Goal: Task Accomplishment & Management: Manage account settings

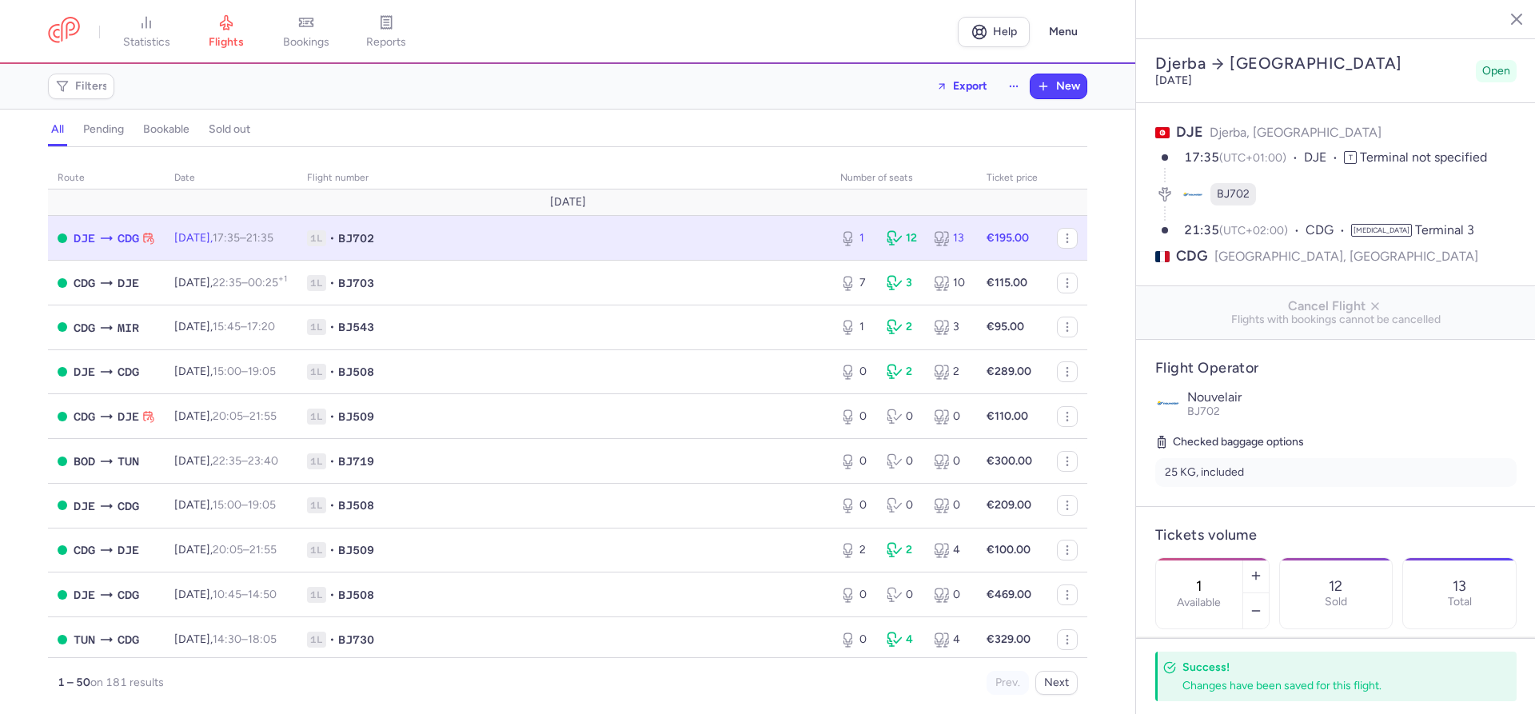
select select "hours"
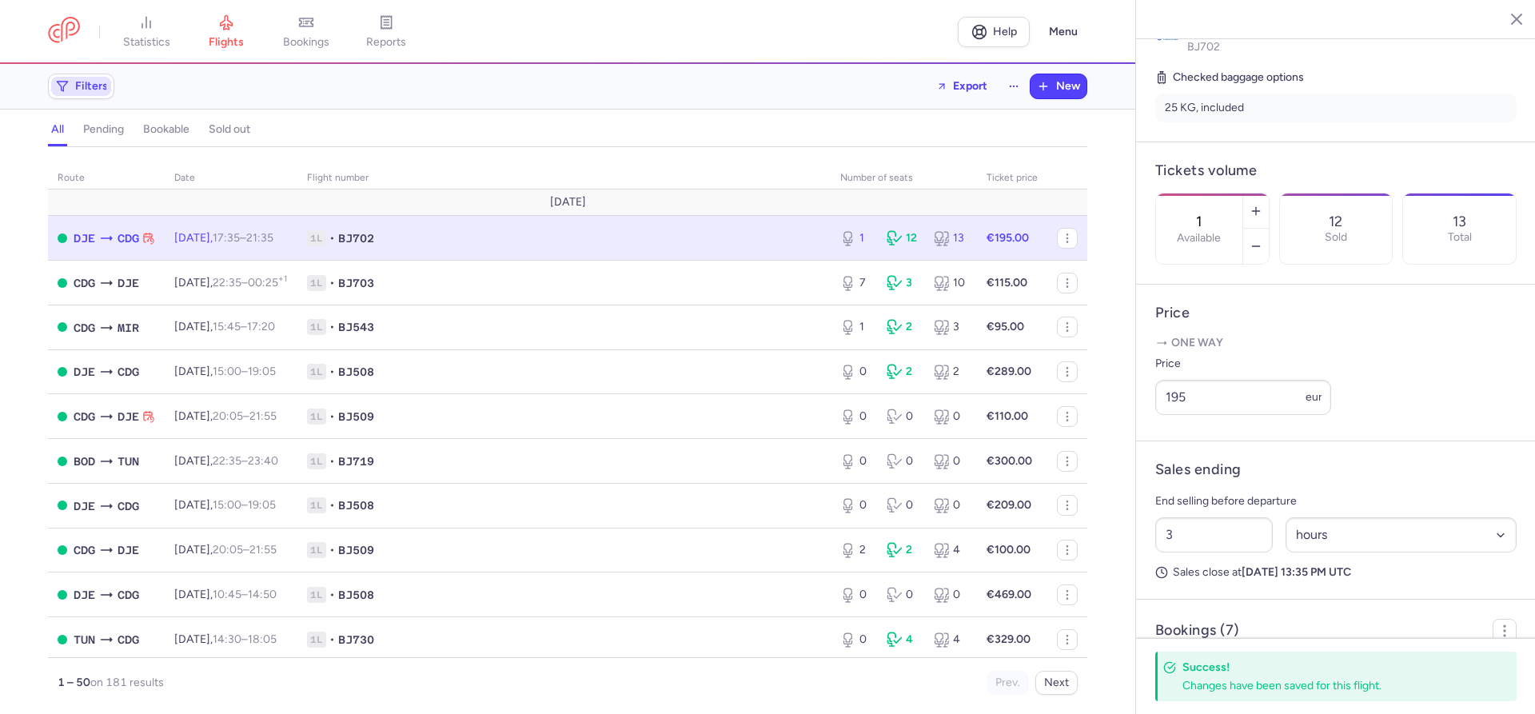
click at [77, 75] on button "Filters" at bounding box center [81, 86] width 65 height 24
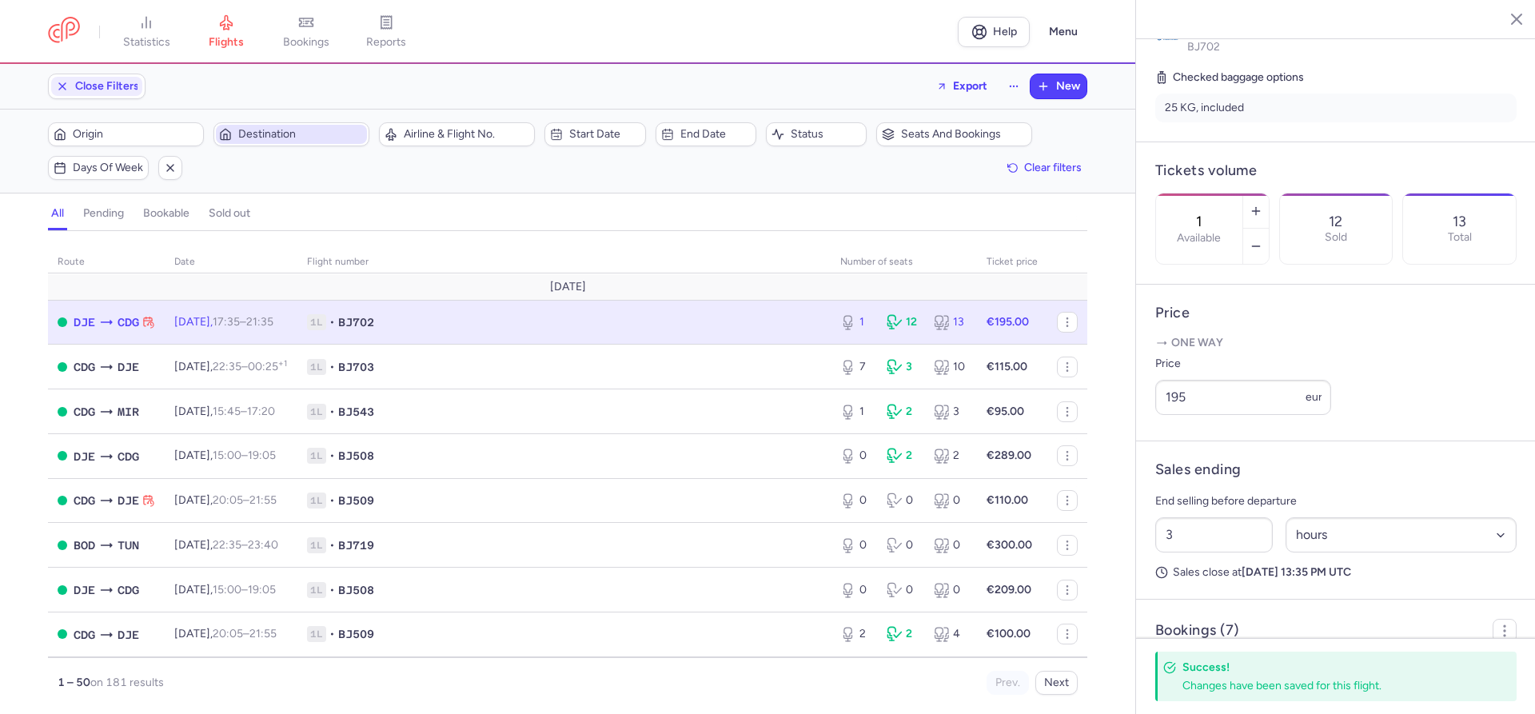
scroll to position [0, 0]
click at [580, 138] on span "Start date" at bounding box center [604, 134] width 70 height 13
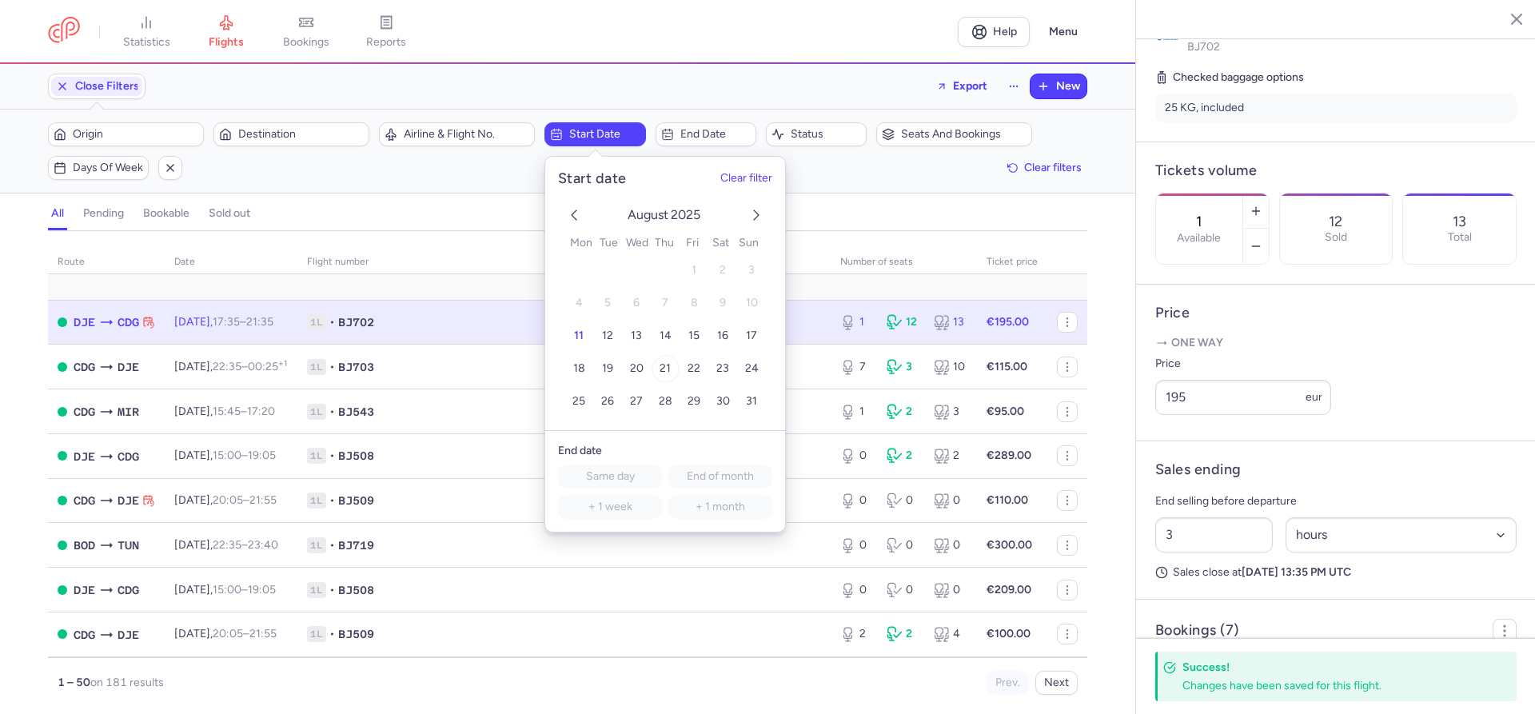
click at [670, 372] on span "21" at bounding box center [665, 369] width 11 height 14
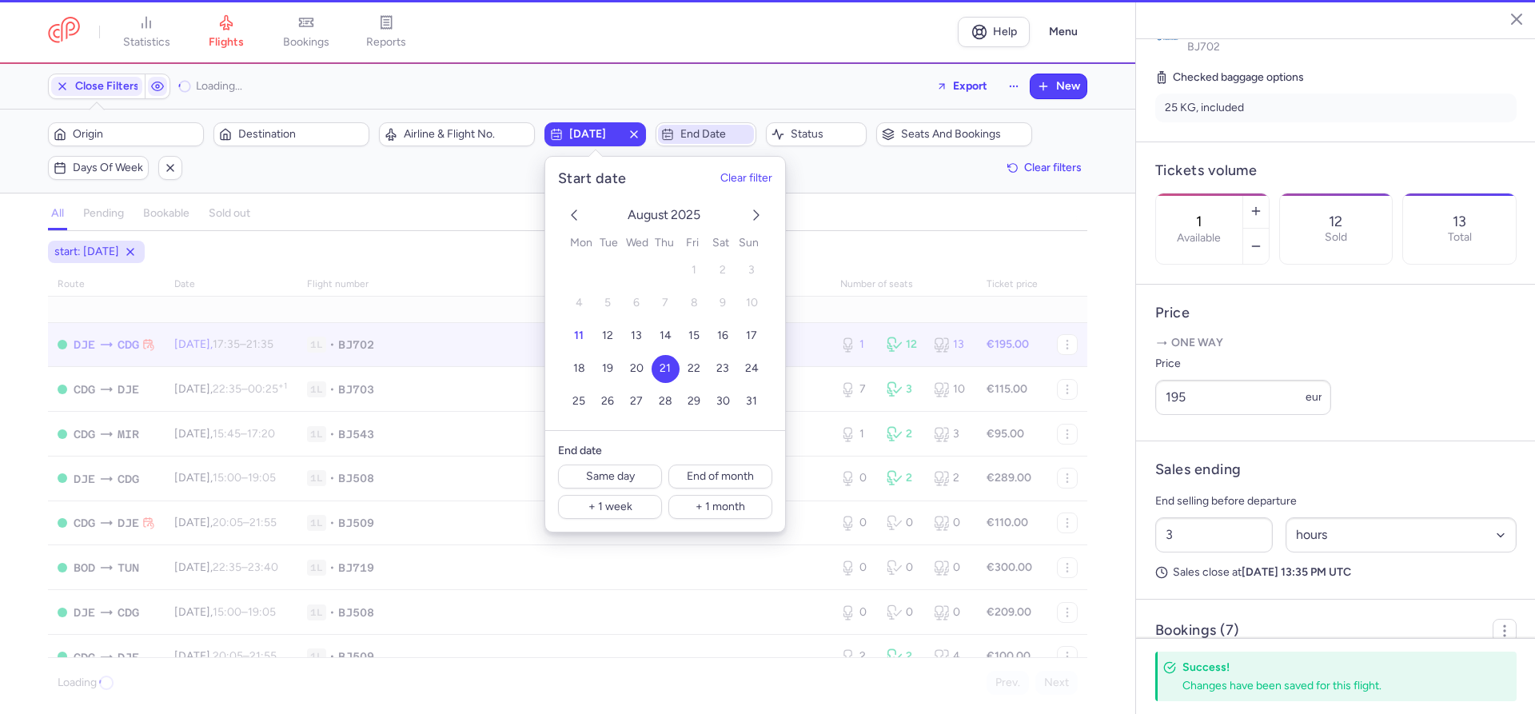
click at [685, 137] on span "End date" at bounding box center [715, 134] width 70 height 13
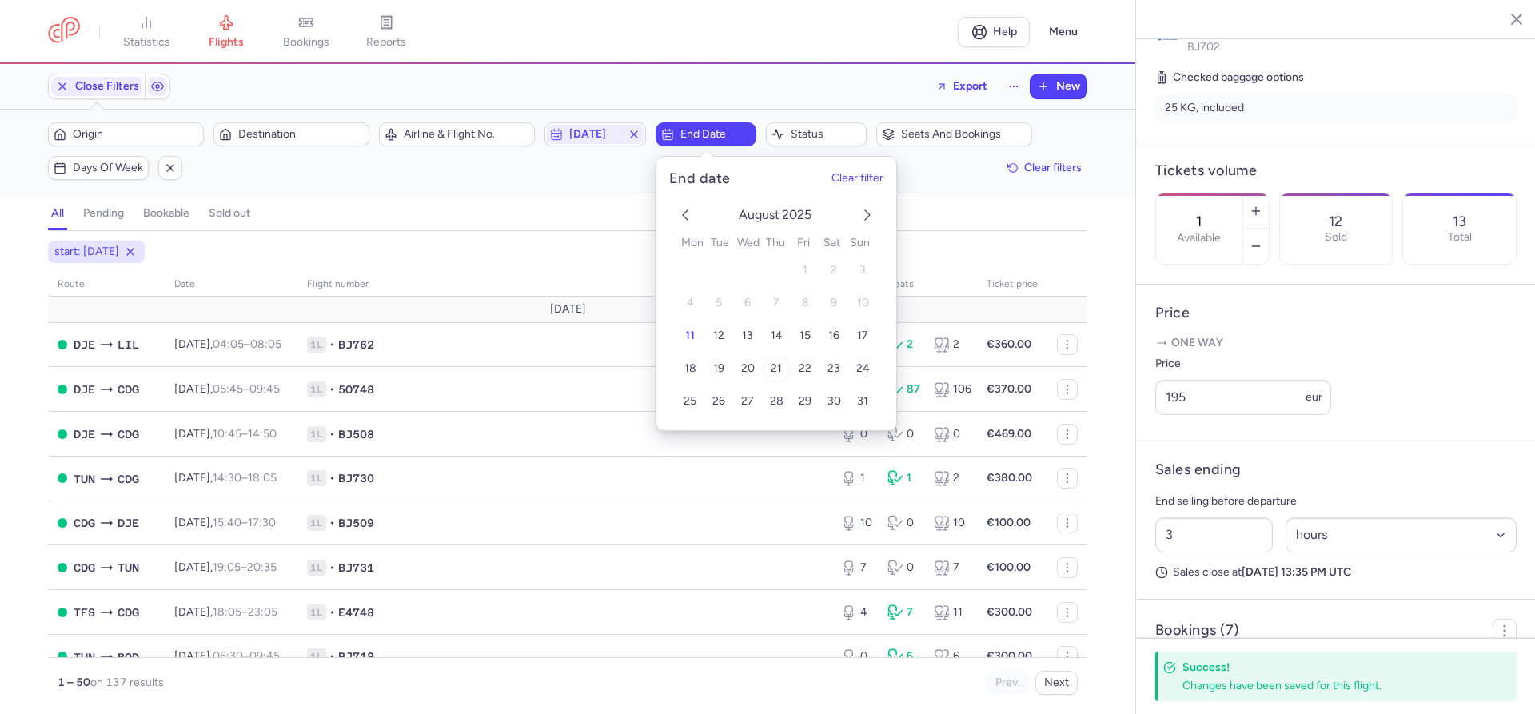
click at [780, 367] on span "21" at bounding box center [776, 369] width 11 height 14
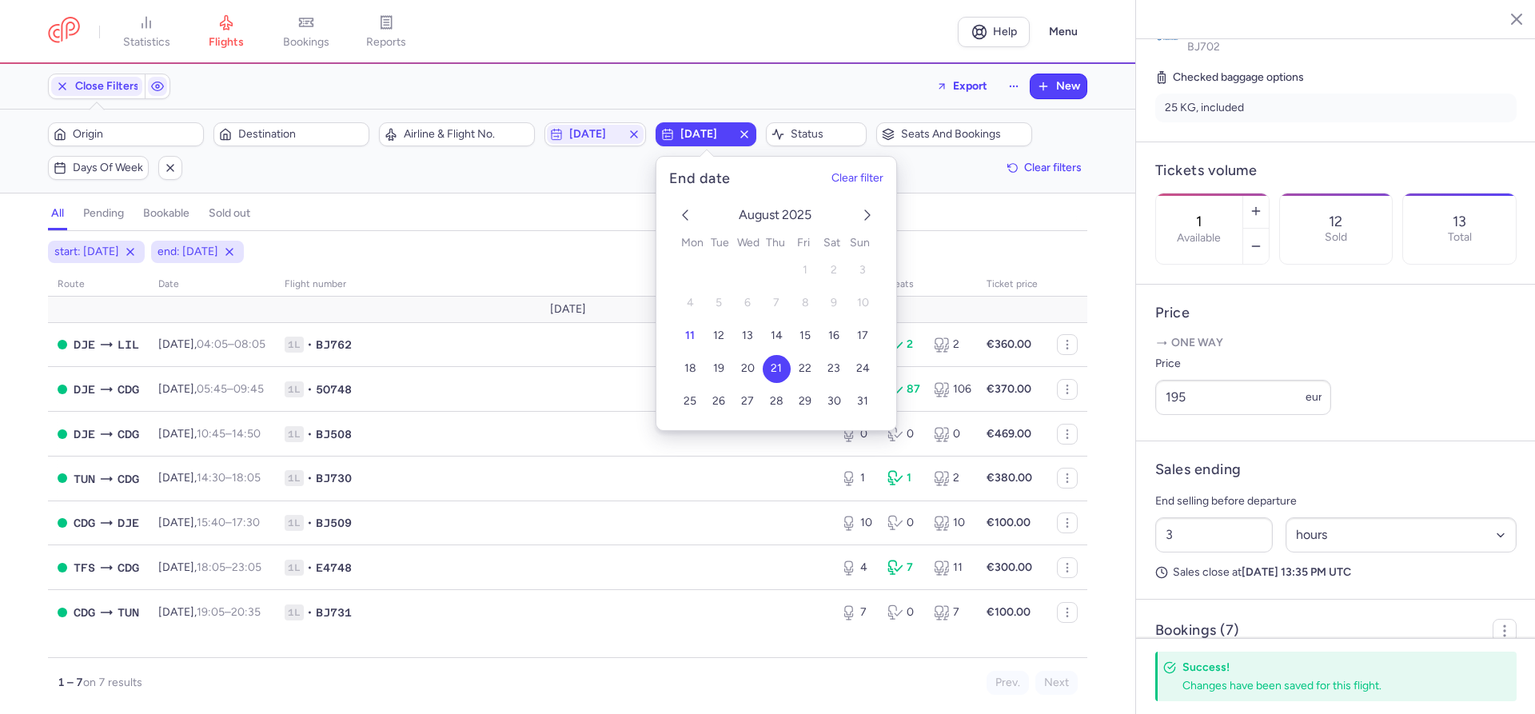
click at [5, 371] on div "start: [DATE] end: [DATE] route date Flight number number of seats Ticket price…" at bounding box center [567, 477] width 1135 height 473
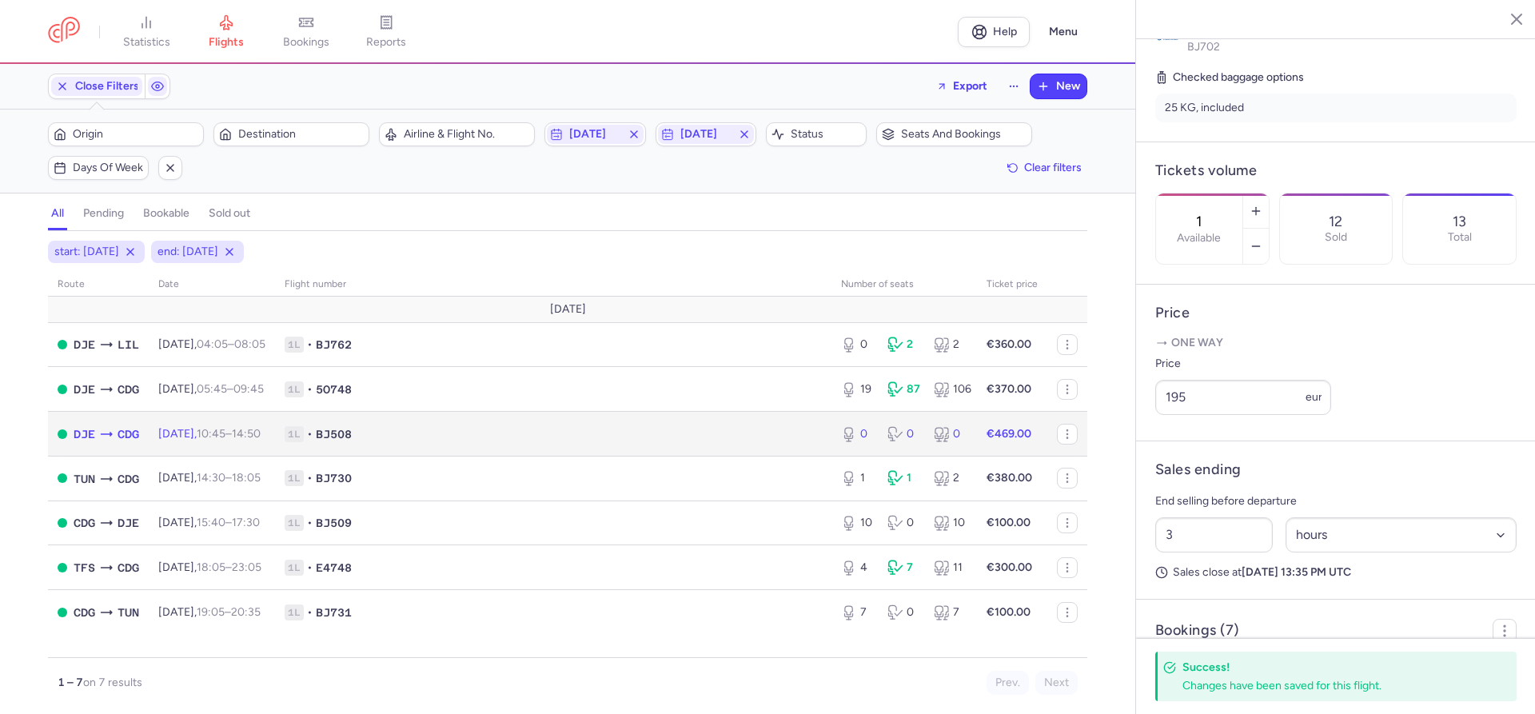
click at [166, 433] on span "[DATE] 10:45 – 14:50 +0" at bounding box center [209, 434] width 102 height 14
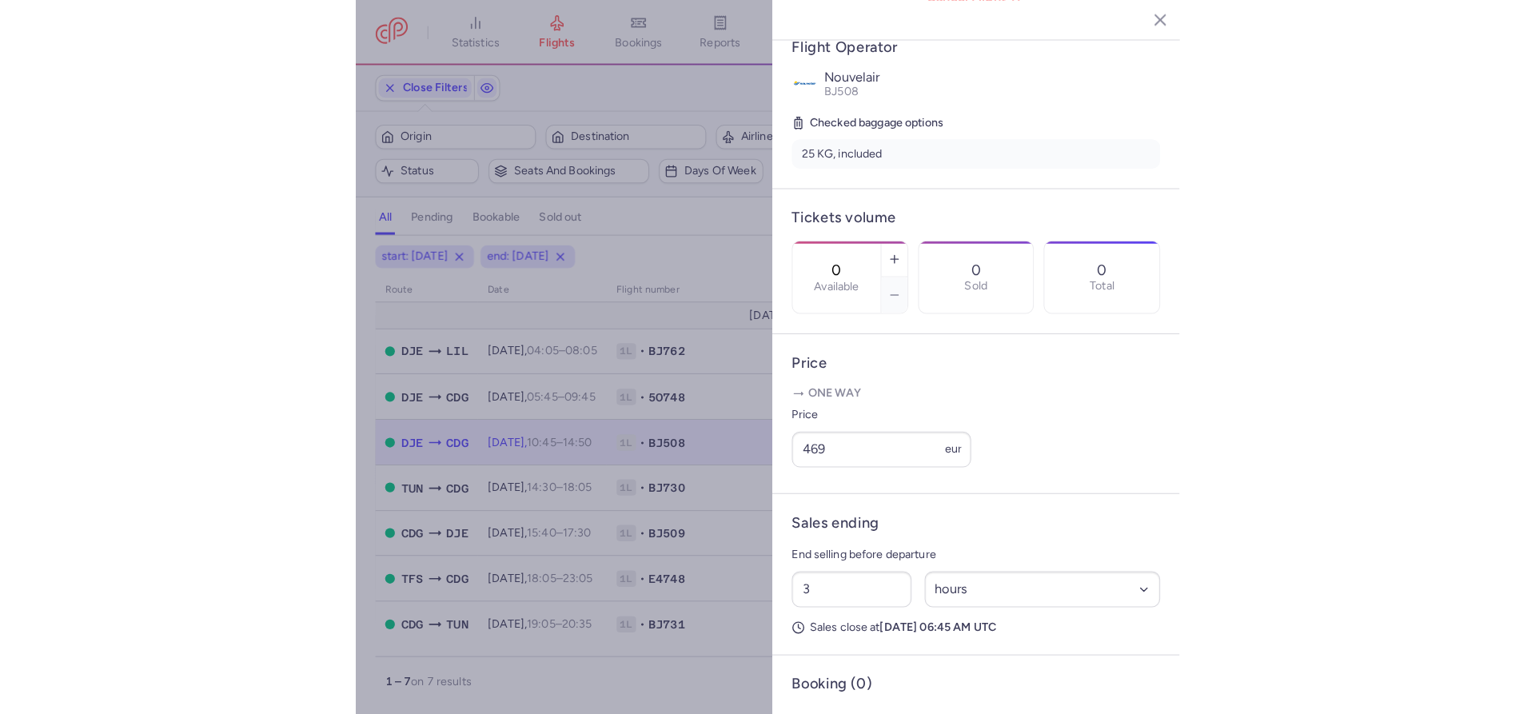
scroll to position [309, 0]
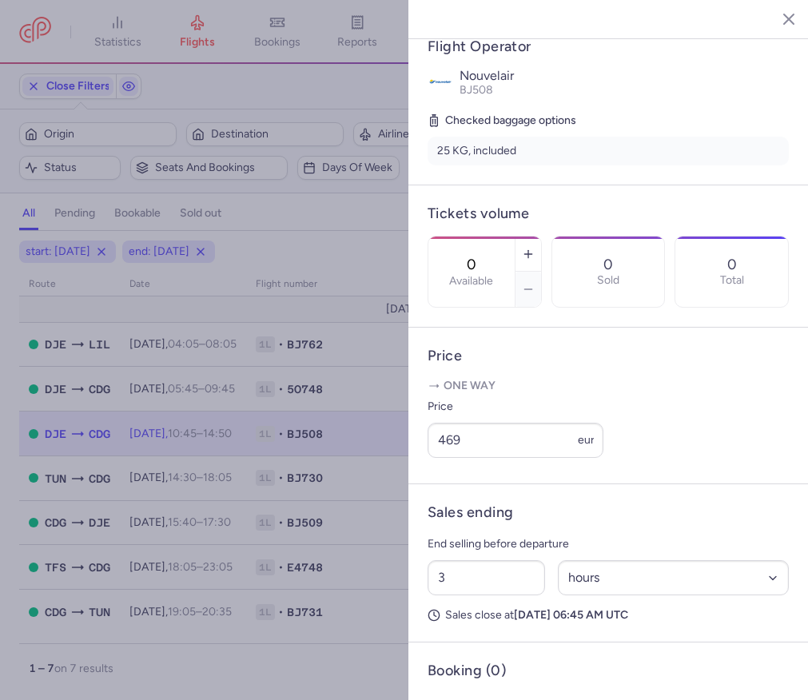
click at [235, 439] on div at bounding box center [404, 350] width 808 height 700
click at [529, 248] on icon "button" at bounding box center [528, 254] width 13 height 13
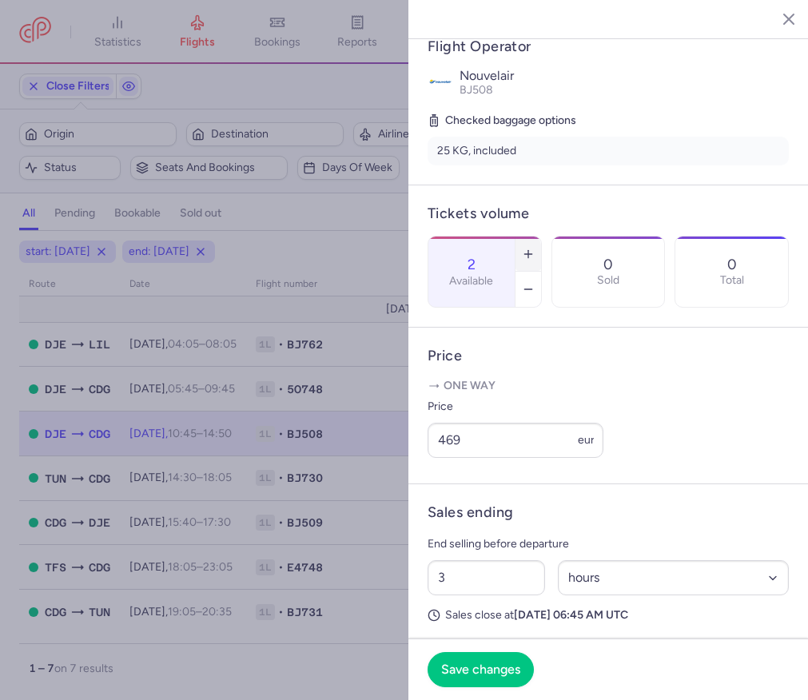
click at [529, 248] on icon "button" at bounding box center [528, 254] width 13 height 13
type input "4"
drag, startPoint x: 464, startPoint y: 403, endPoint x: 410, endPoint y: 398, distance: 53.8
click at [428, 423] on input "469" at bounding box center [516, 440] width 176 height 35
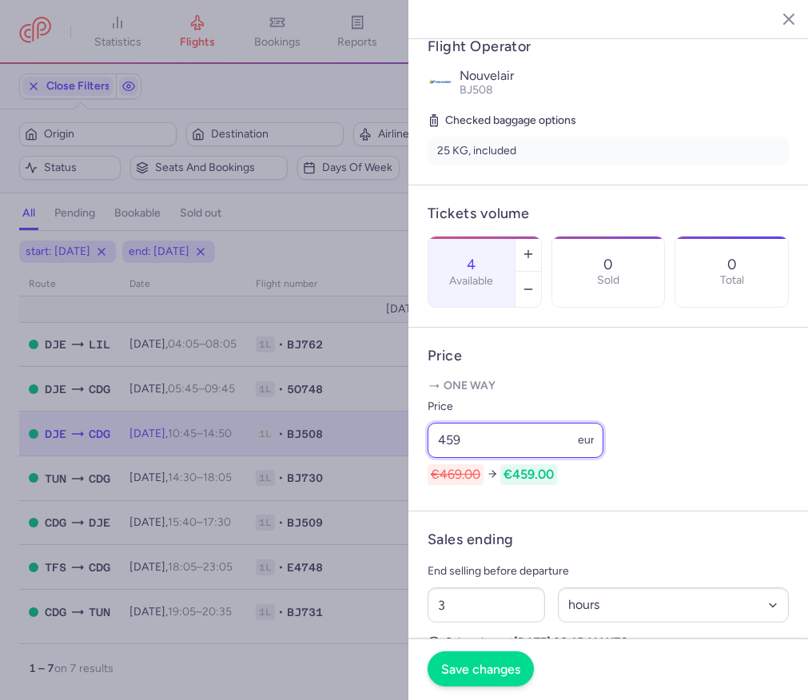
type input "459"
click at [488, 660] on button "Save changes" at bounding box center [481, 669] width 106 height 35
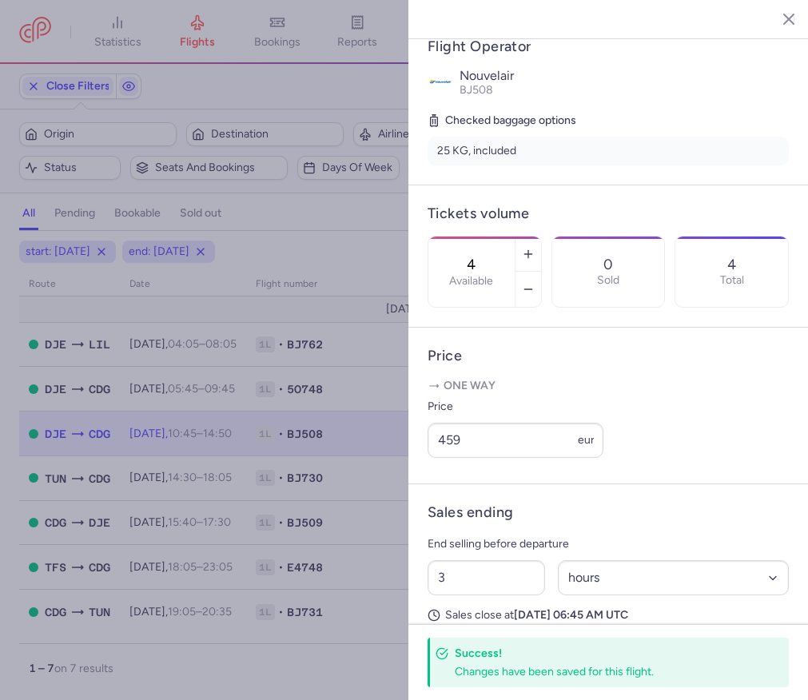
click at [781, 14] on icon "button" at bounding box center [777, 18] width 16 height 16
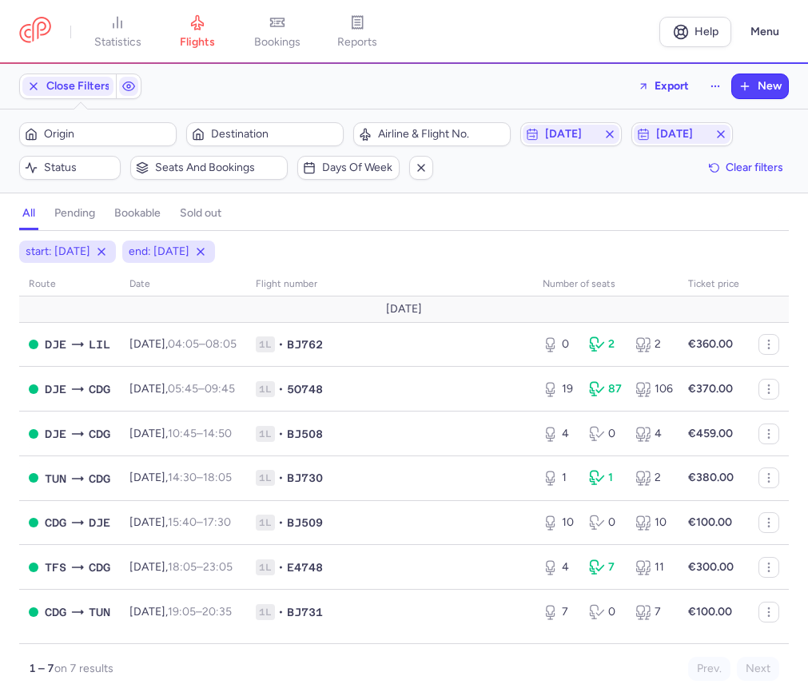
click at [273, 229] on div "all pending bookable sold out" at bounding box center [404, 217] width 770 height 28
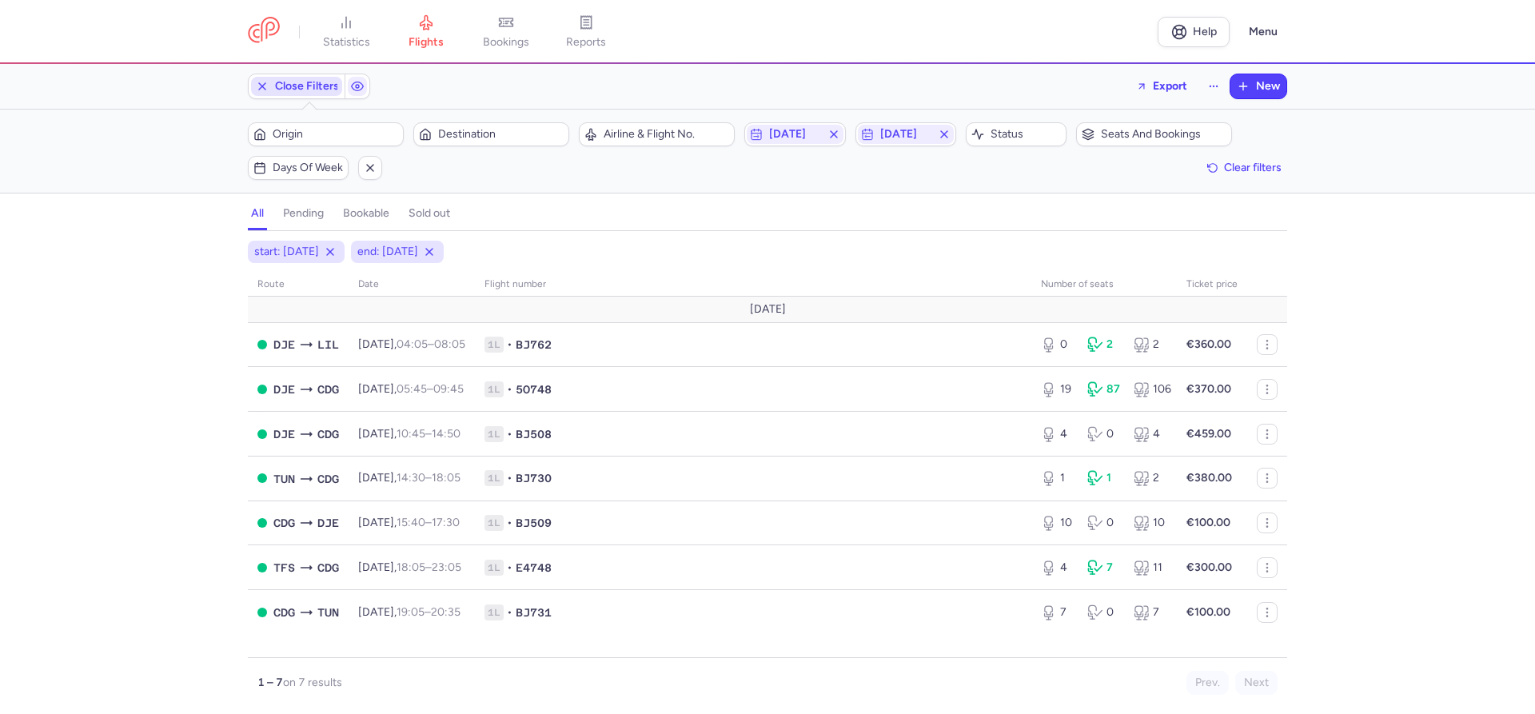
click at [261, 84] on icon "button" at bounding box center [262, 86] width 13 height 13
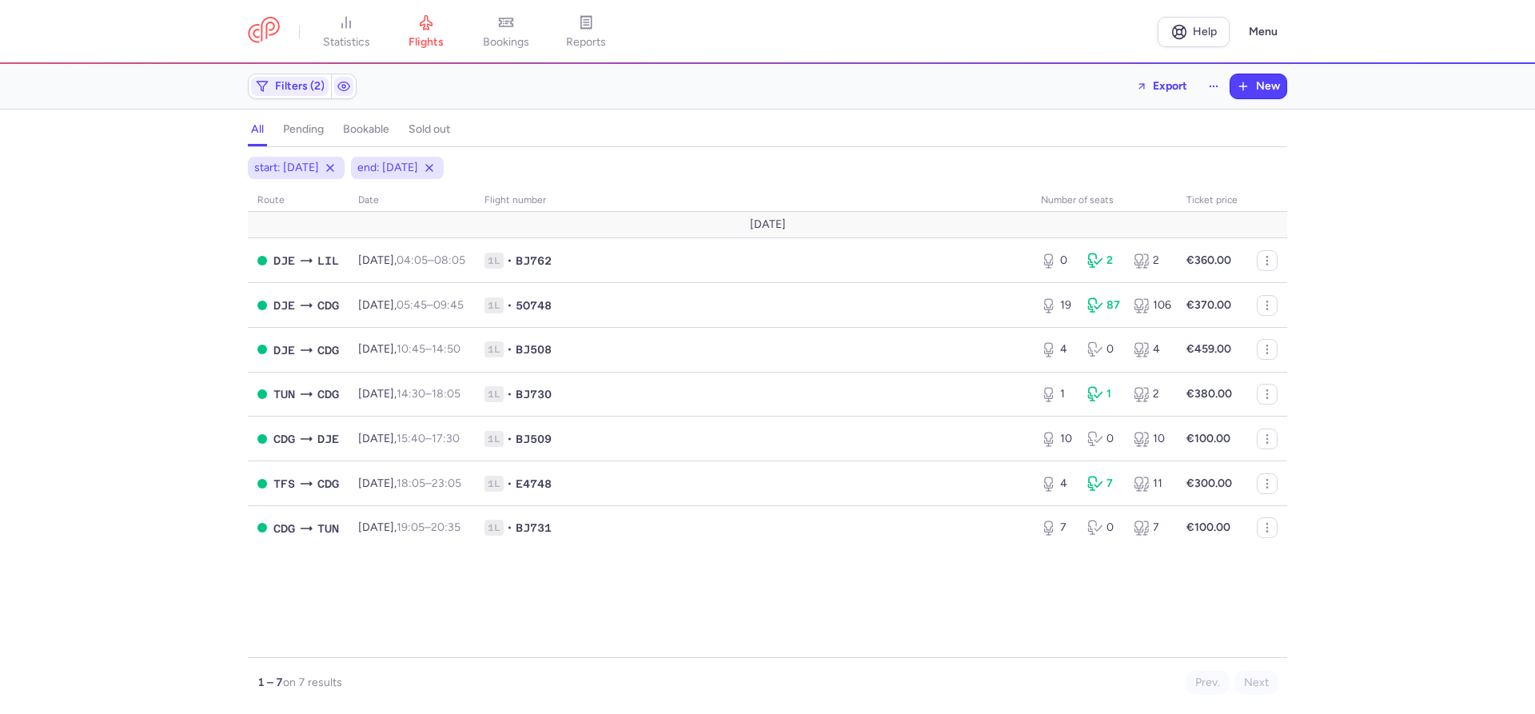
drag, startPoint x: 164, startPoint y: 253, endPoint x: 154, endPoint y: 241, distance: 16.0
click at [160, 253] on div "start: [DATE] end: [DATE] route date Flight number number of seats Ticket price…" at bounding box center [767, 435] width 1535 height 557
click at [436, 168] on icon at bounding box center [429, 167] width 13 height 13
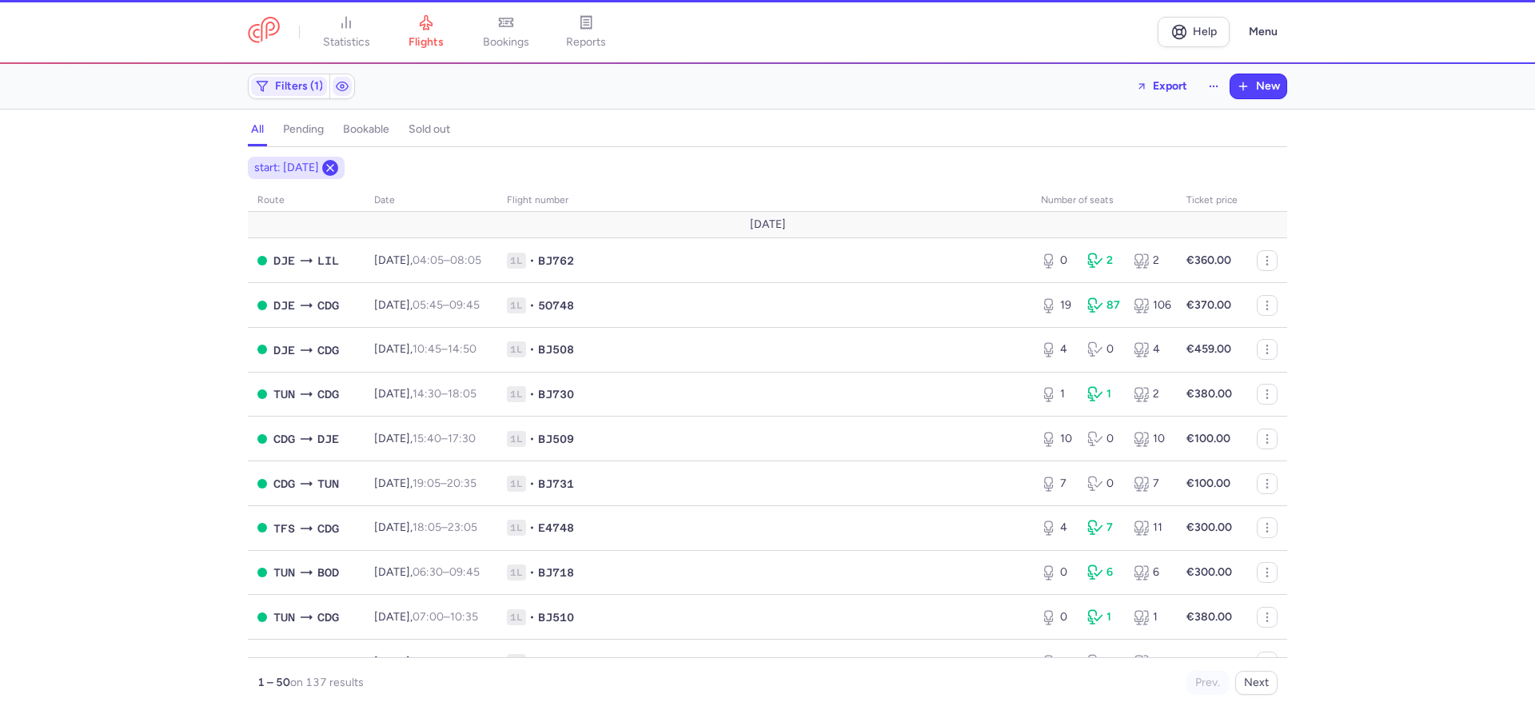
click at [337, 165] on icon at bounding box center [330, 167] width 13 height 13
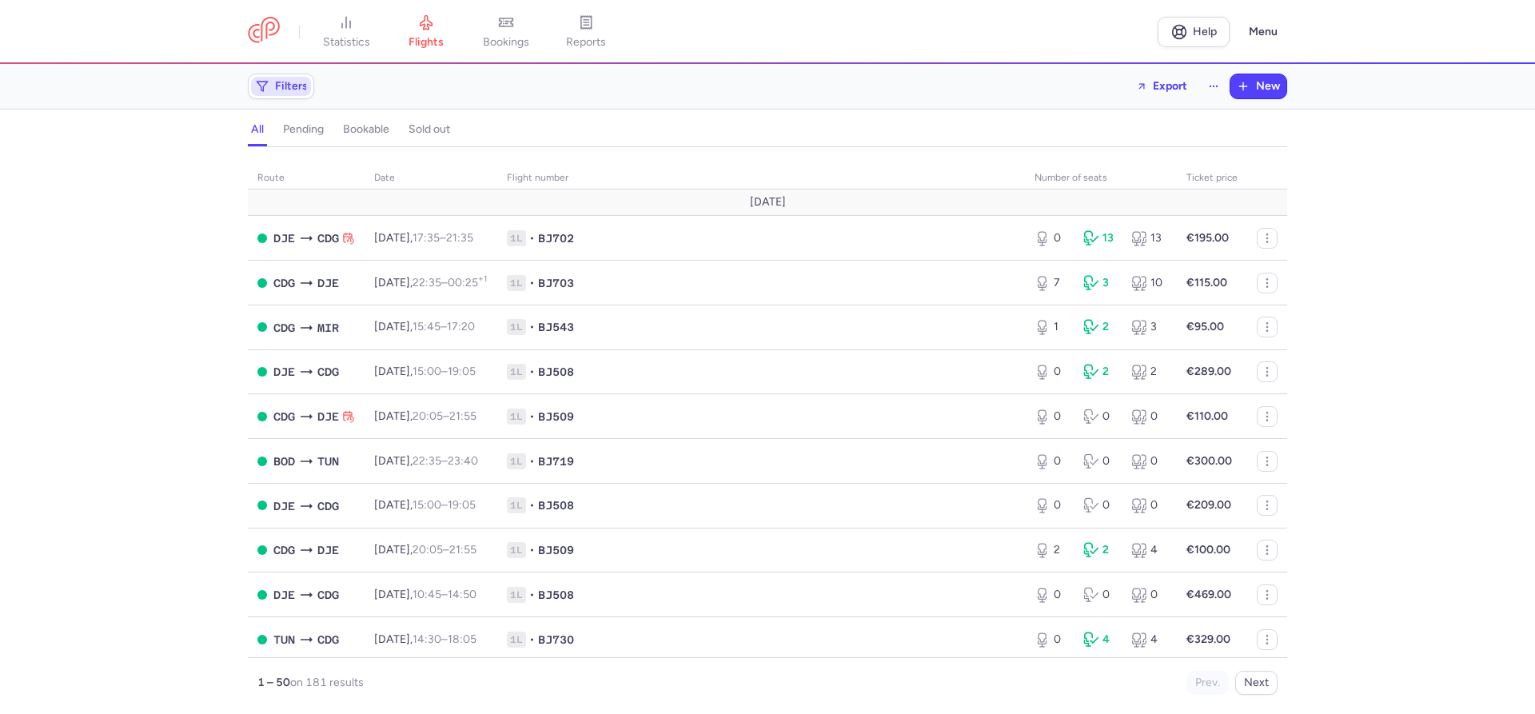
click at [278, 80] on span "Filters" at bounding box center [291, 86] width 33 height 13
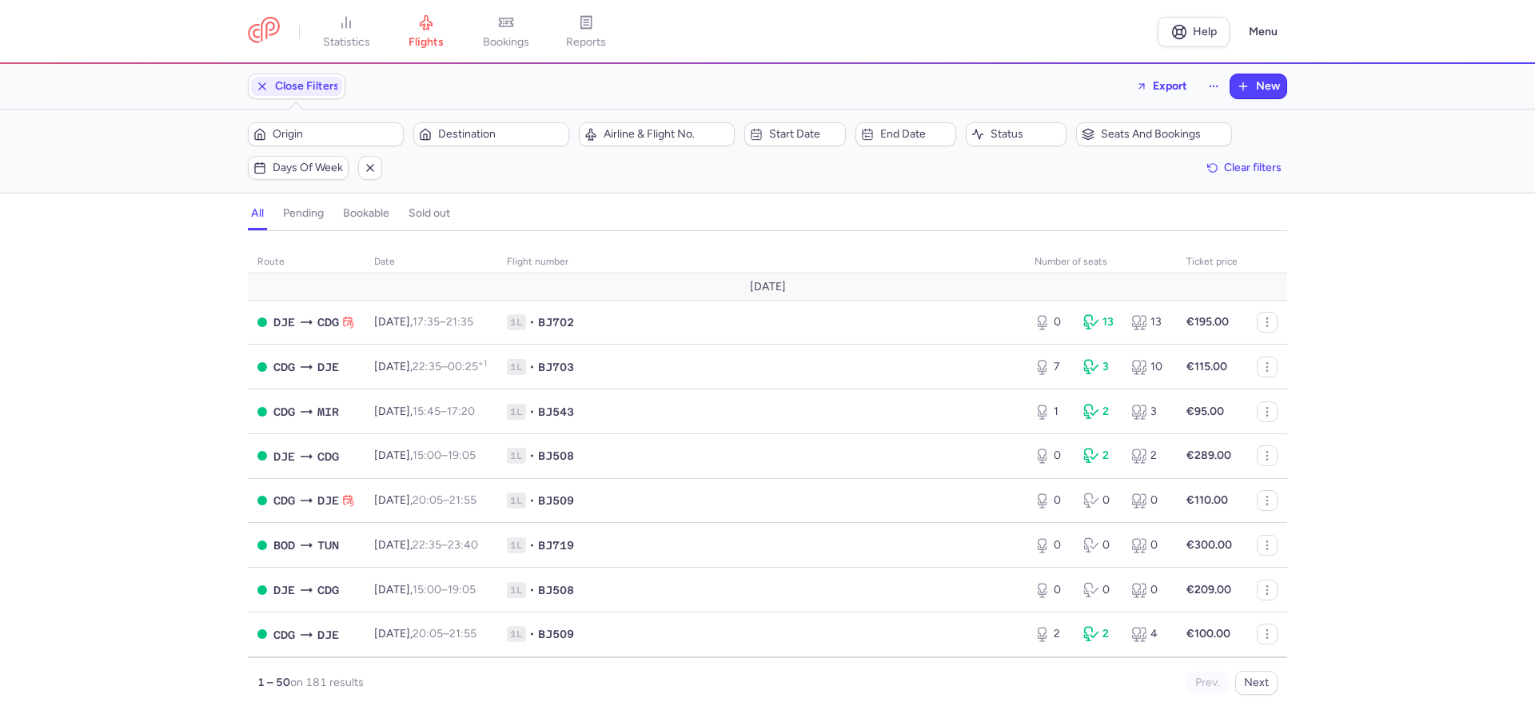
click at [799, 122] on div "Filters – 181 results Origin Destination Airline & Flight No. Start date End da…" at bounding box center [767, 151] width 1535 height 83
click at [802, 134] on span "Start date" at bounding box center [804, 134] width 70 height 13
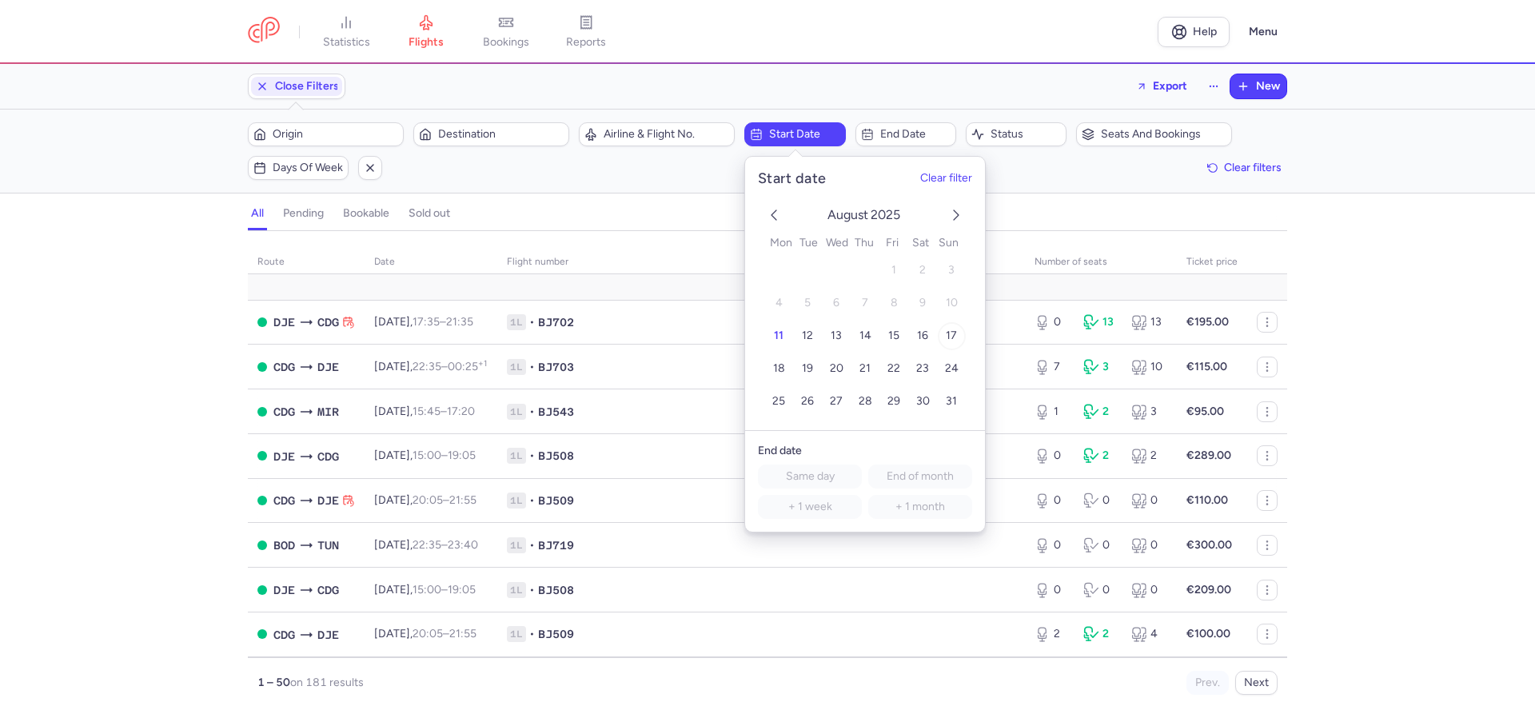
click at [960, 333] on button "17" at bounding box center [952, 336] width 28 height 28
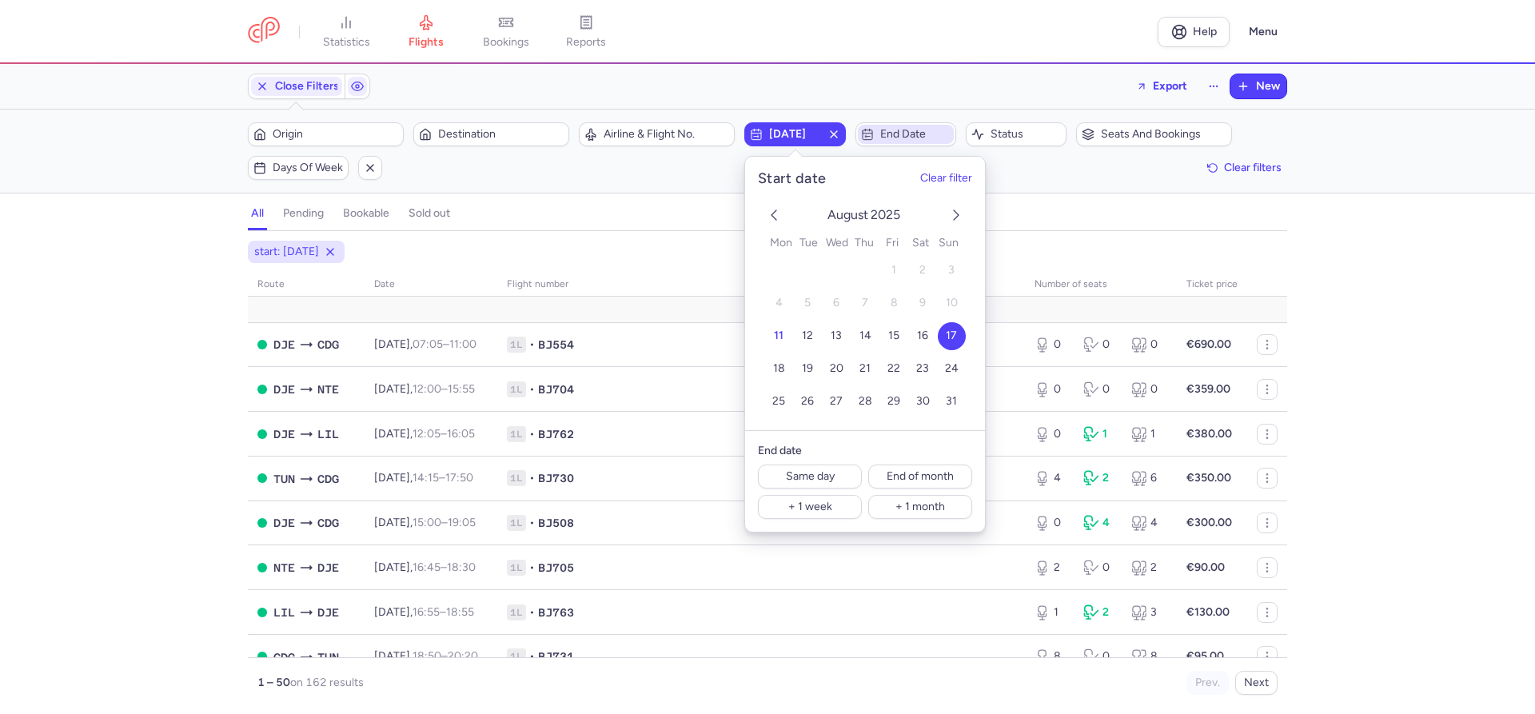
click at [923, 141] on span "End date" at bounding box center [906, 134] width 96 height 19
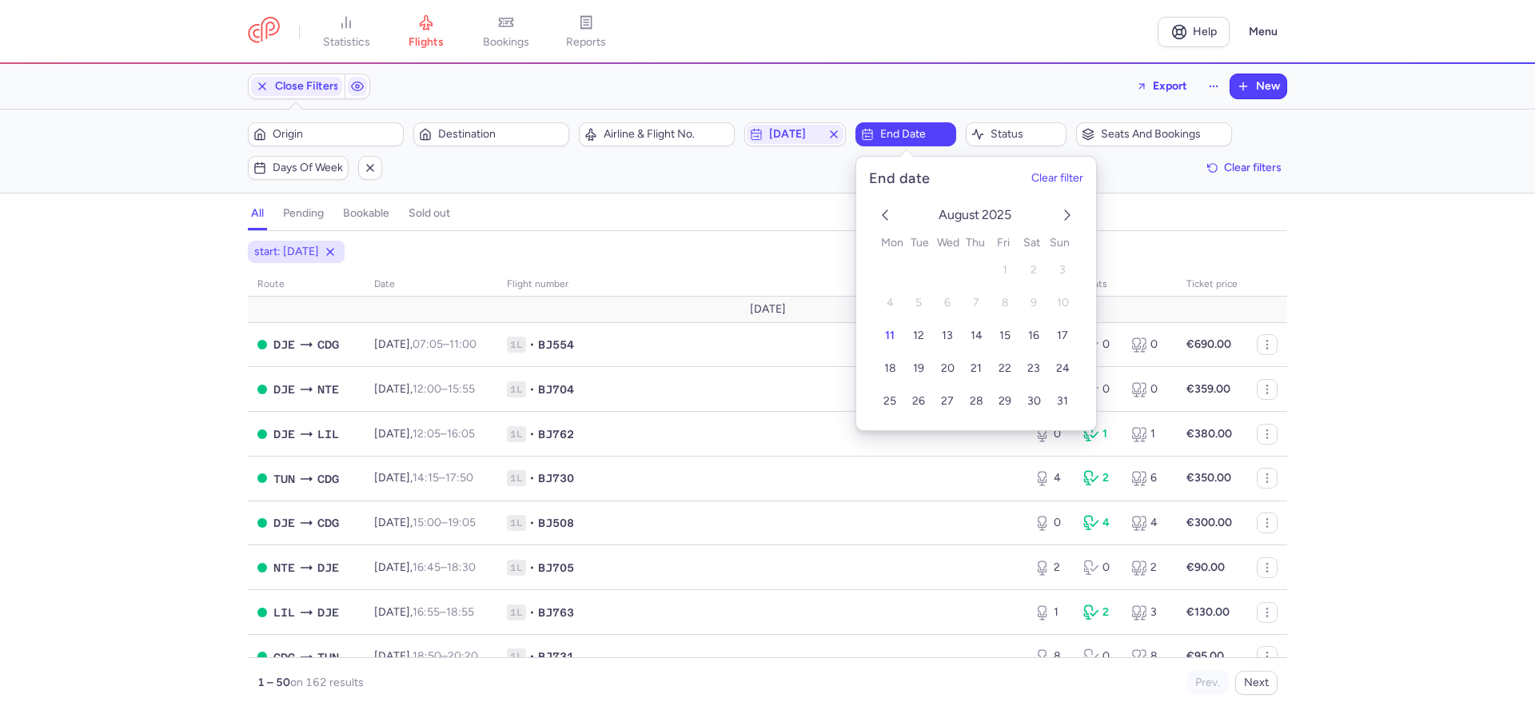
click at [922, 138] on span "End date" at bounding box center [915, 134] width 70 height 13
click at [1066, 341] on span "17" at bounding box center [1062, 336] width 11 height 14
click at [38, 370] on div "start: [DATE] end: [DATE] route date Flight number number of seats Ticket price…" at bounding box center [767, 477] width 1535 height 473
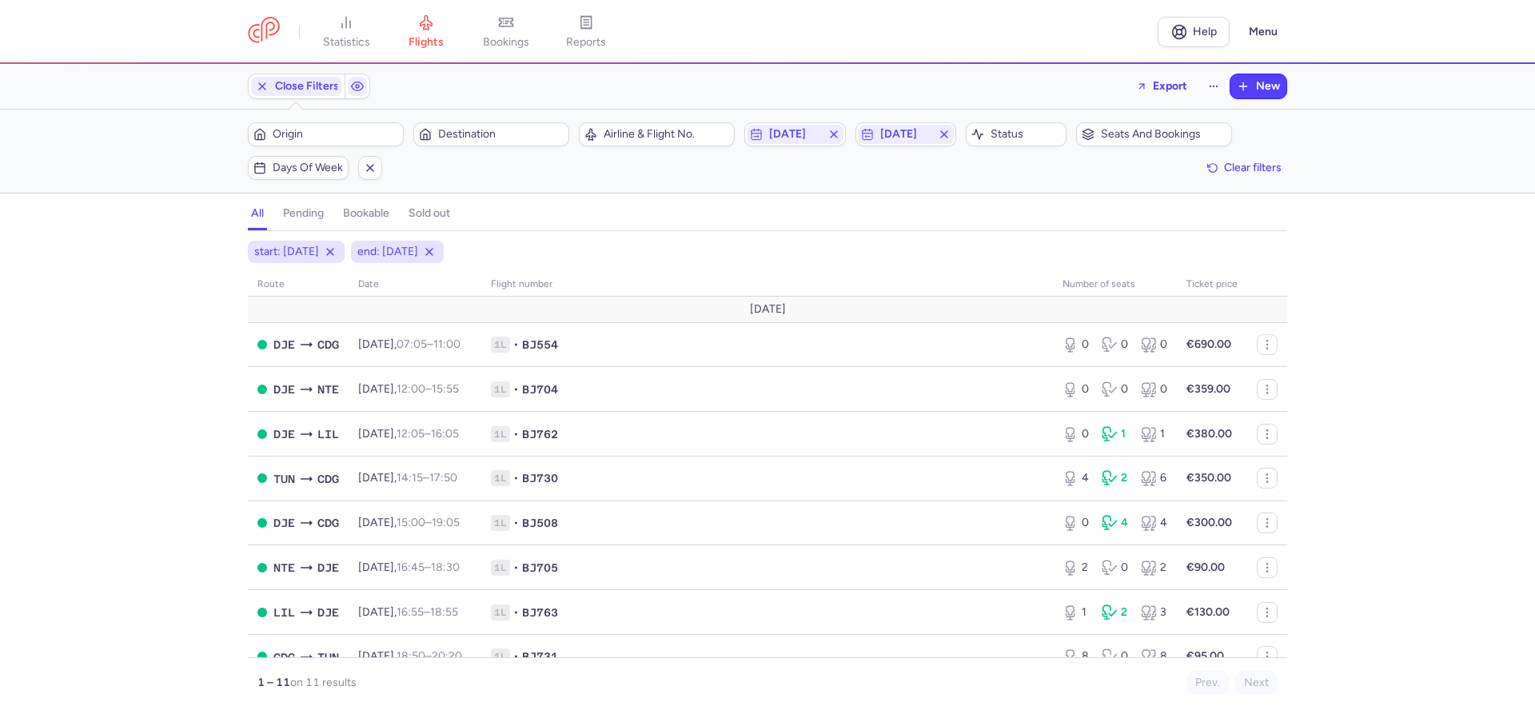
click at [70, 261] on div "start: [DATE] end: [DATE] route date Flight number number of seats Ticket price…" at bounding box center [767, 477] width 1535 height 473
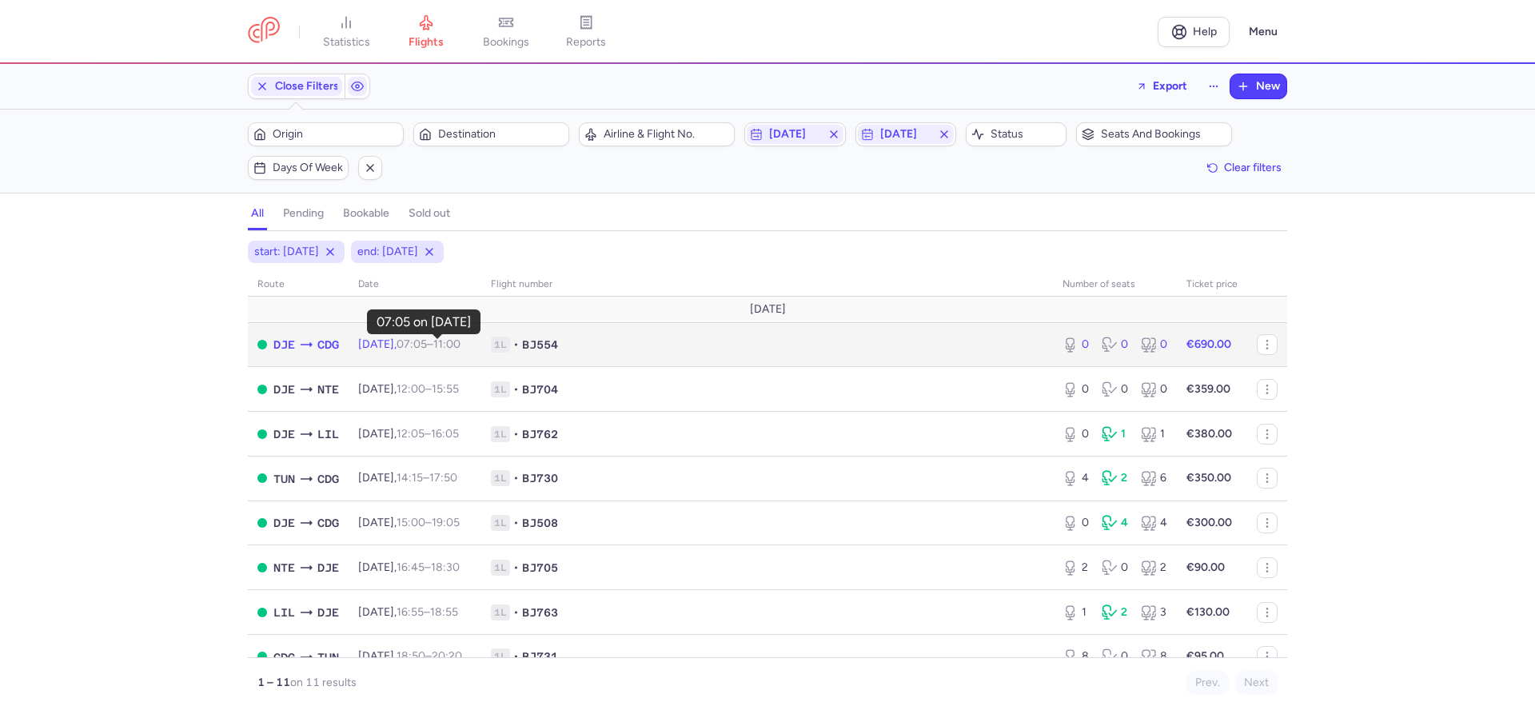
click at [425, 349] on time "07:05" at bounding box center [412, 344] width 30 height 14
select select "hours"
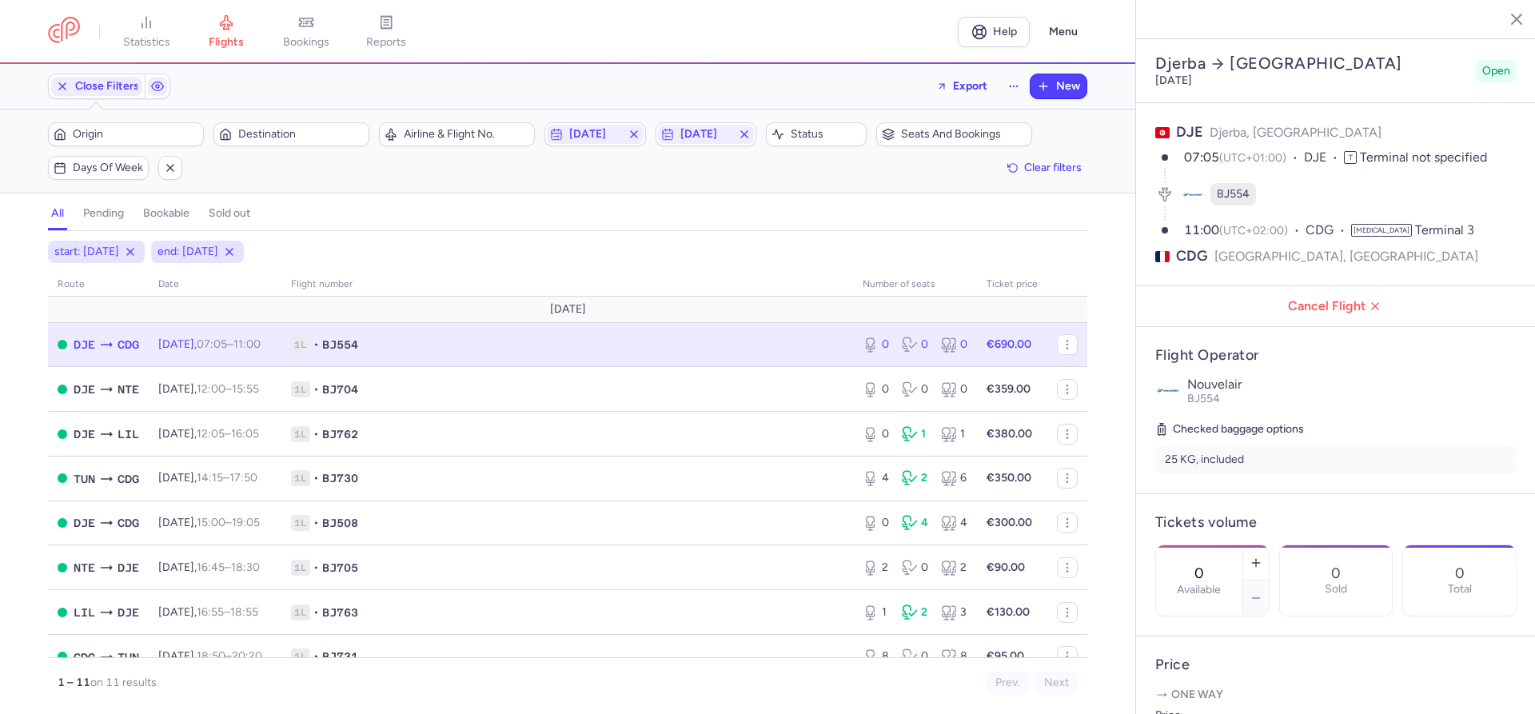
click at [10, 332] on div "start: [DATE] end: [DATE] route date Flight number number of seats Ticket price…" at bounding box center [567, 477] width 1135 height 473
click at [1258, 556] on icon "button" at bounding box center [1256, 562] width 13 height 13
type input "1"
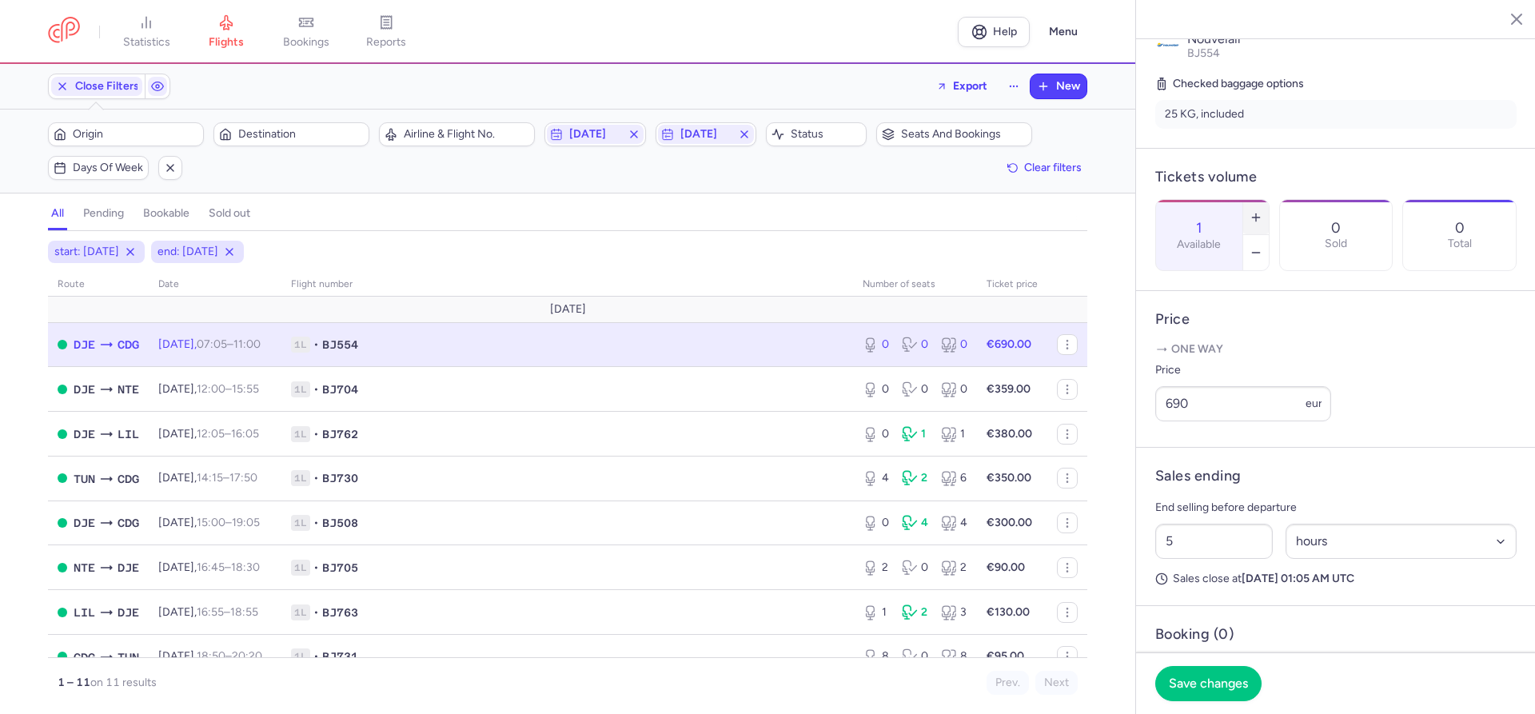
scroll to position [365, 0]
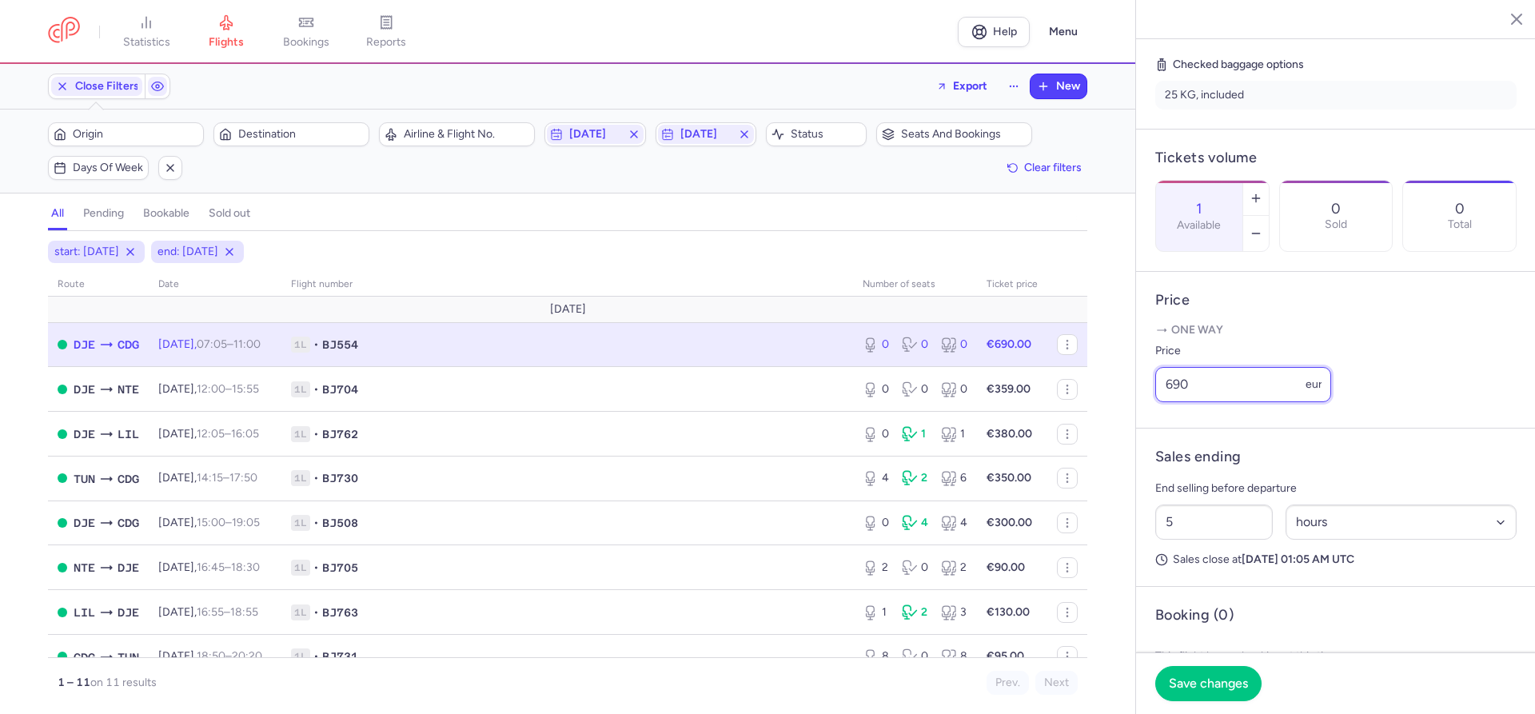
drag, startPoint x: 1191, startPoint y: 347, endPoint x: 1141, endPoint y: 344, distance: 50.5
click at [1155, 367] on input "690" at bounding box center [1243, 384] width 176 height 35
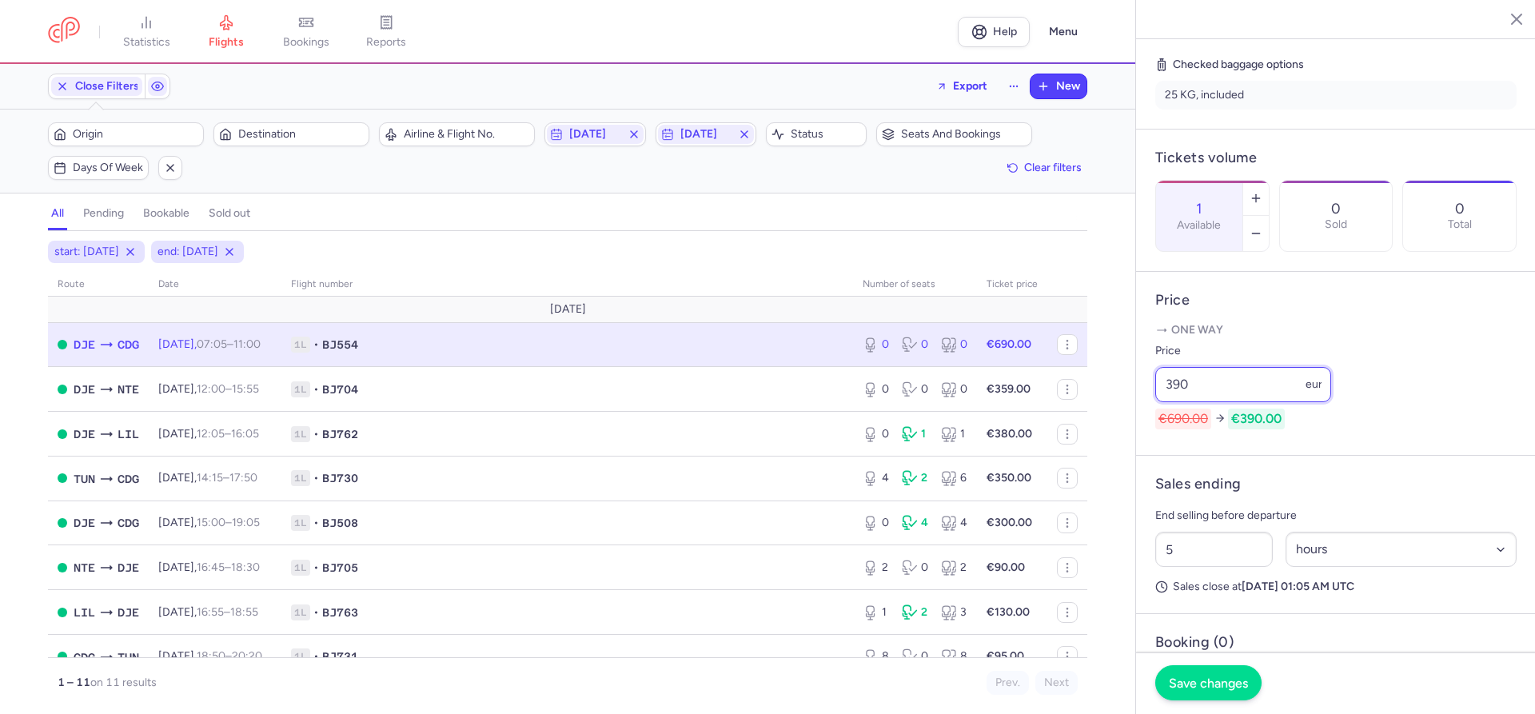
type input "390"
click at [1204, 677] on span "Save changes" at bounding box center [1208, 683] width 79 height 14
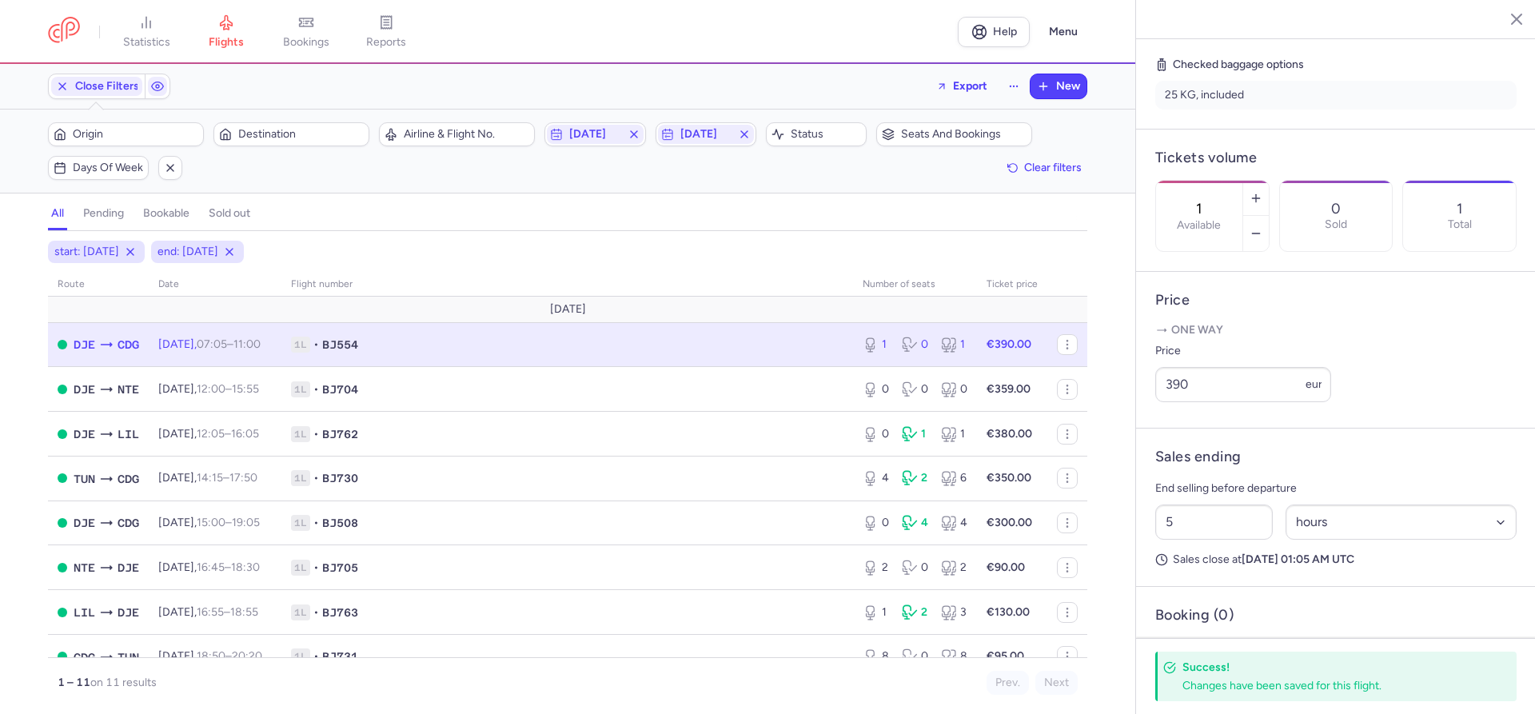
scroll to position [351, 0]
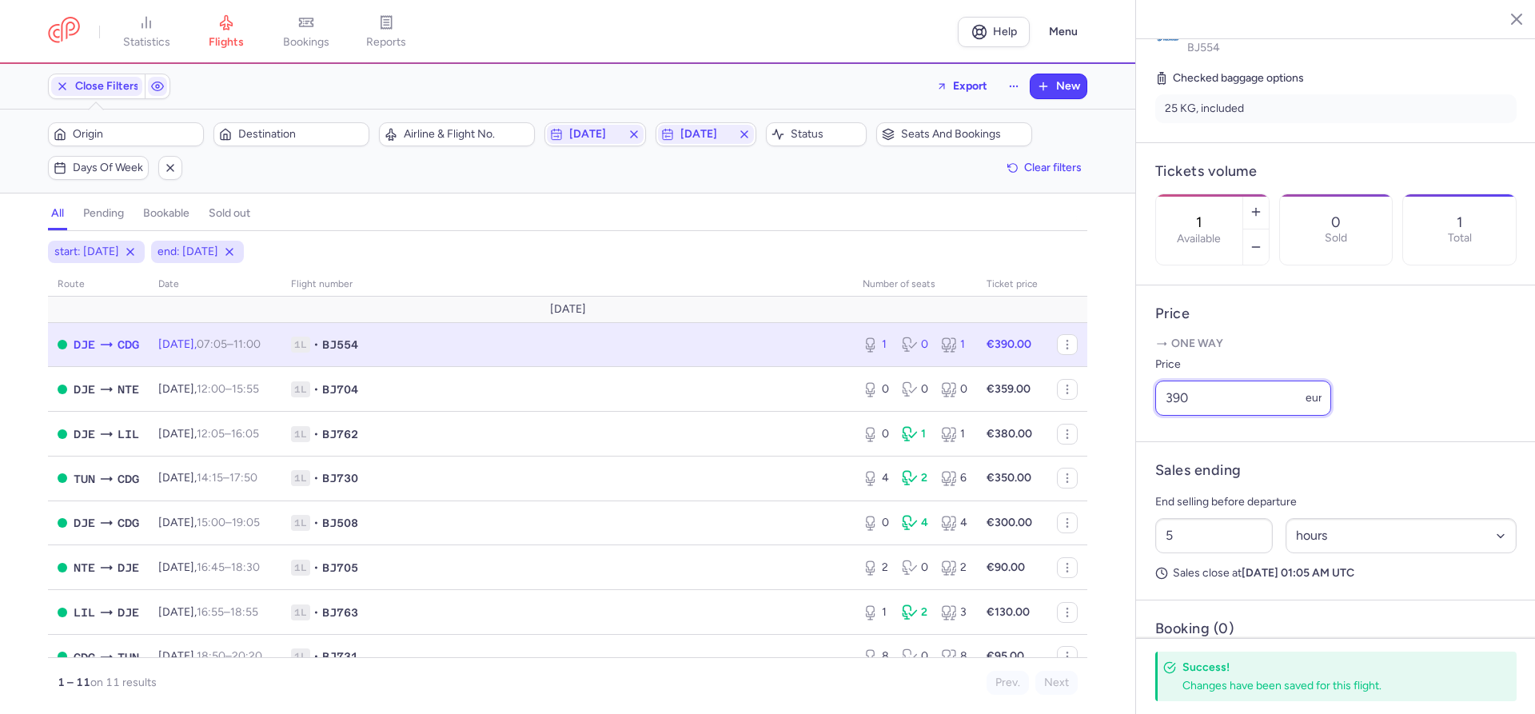
drag, startPoint x: 1199, startPoint y: 349, endPoint x: 1149, endPoint y: 363, distance: 52.2
click at [1155, 381] on input "390" at bounding box center [1243, 398] width 176 height 35
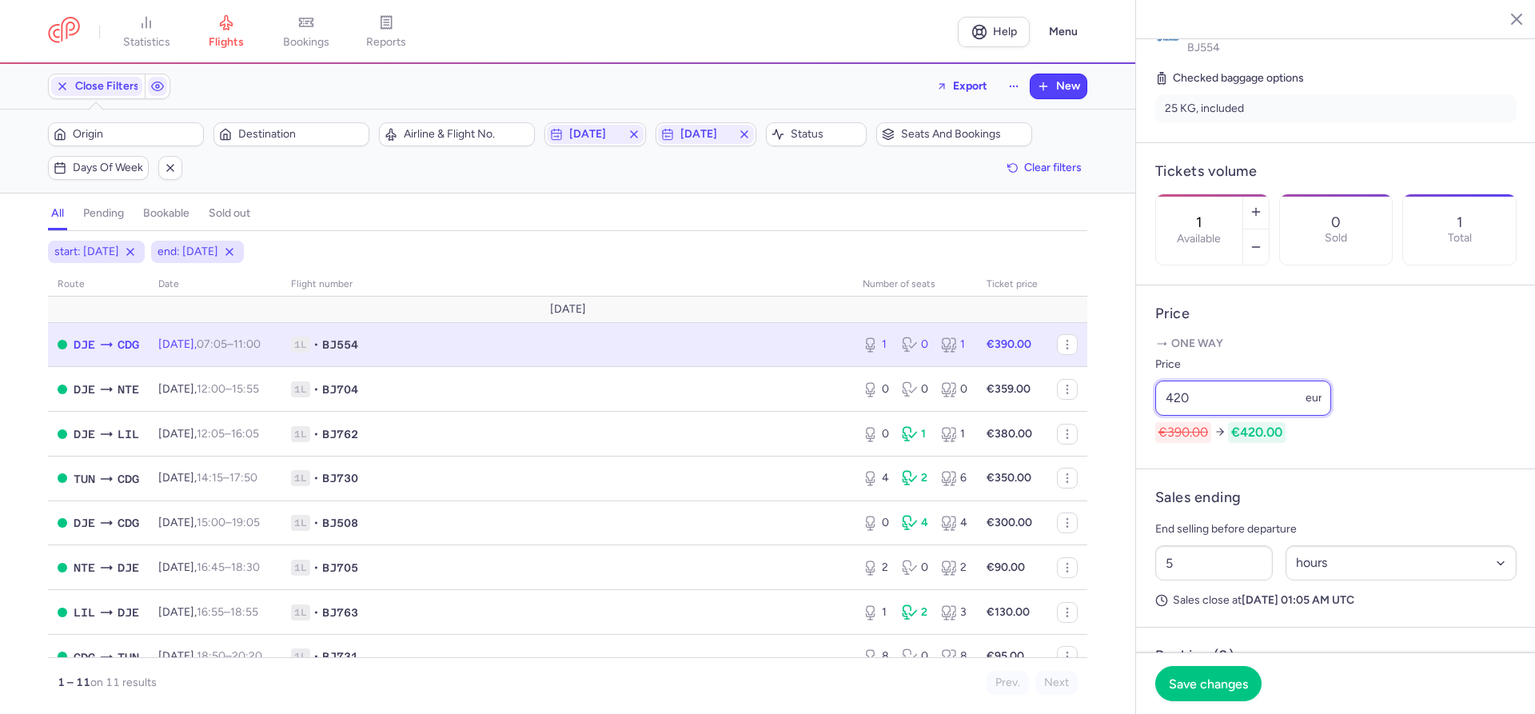
drag, startPoint x: 1190, startPoint y: 353, endPoint x: 1170, endPoint y: 353, distance: 20.0
click at [1170, 381] on input "420" at bounding box center [1243, 398] width 176 height 35
type input "400"
click at [1202, 679] on span "Save changes" at bounding box center [1208, 683] width 79 height 14
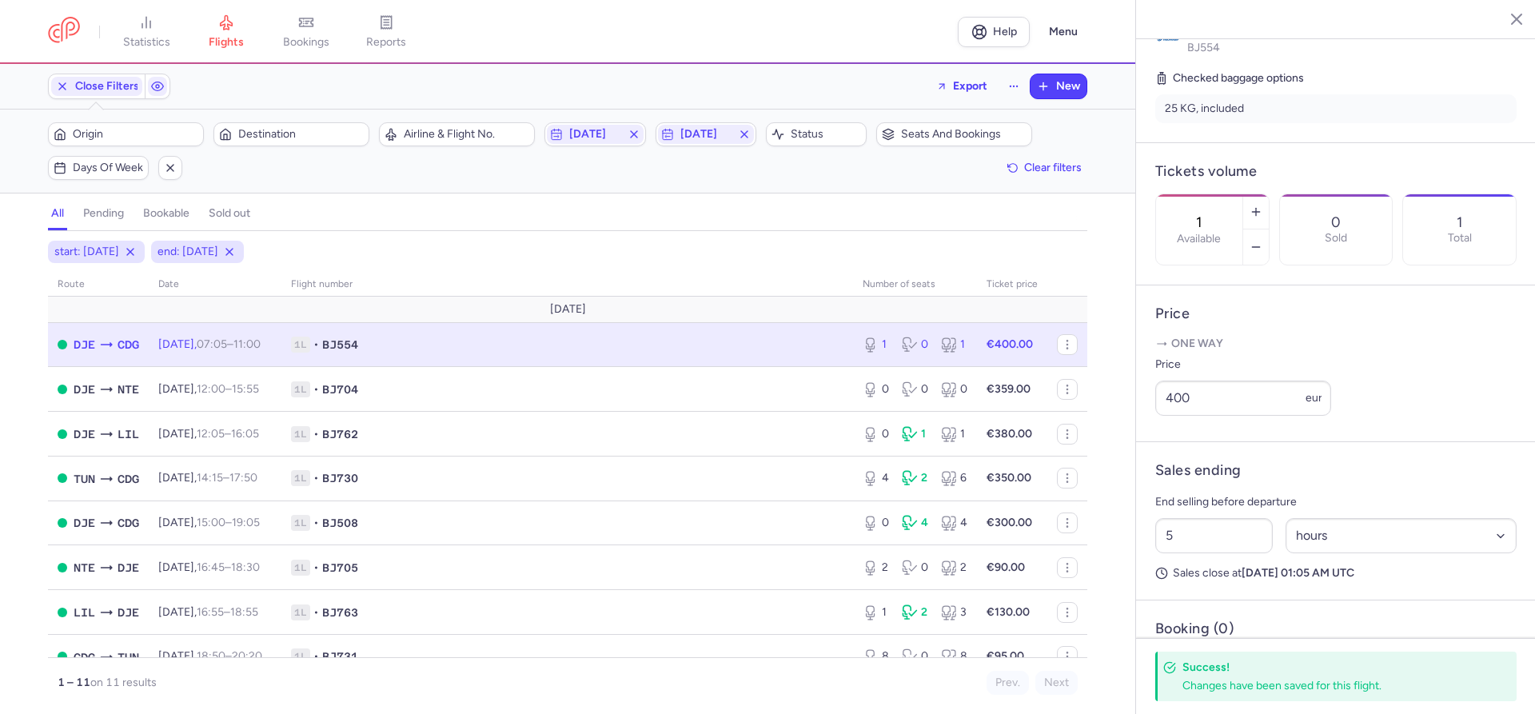
scroll to position [385, 0]
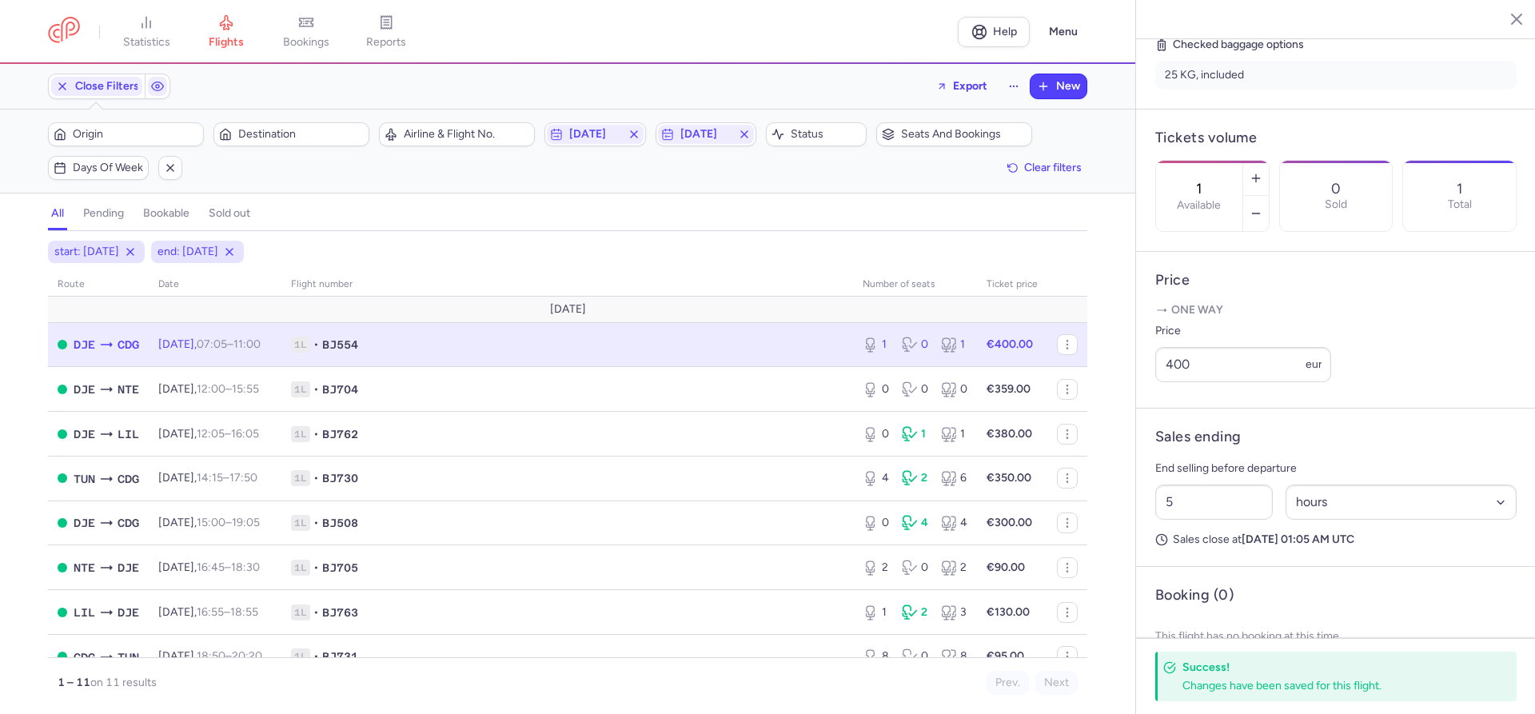
click at [0, 293] on div "start: [DATE] end: [DATE] route date Flight number number of seats Ticket price…" at bounding box center [567, 477] width 1135 height 473
